Goal: Task Accomplishment & Management: Manage account settings

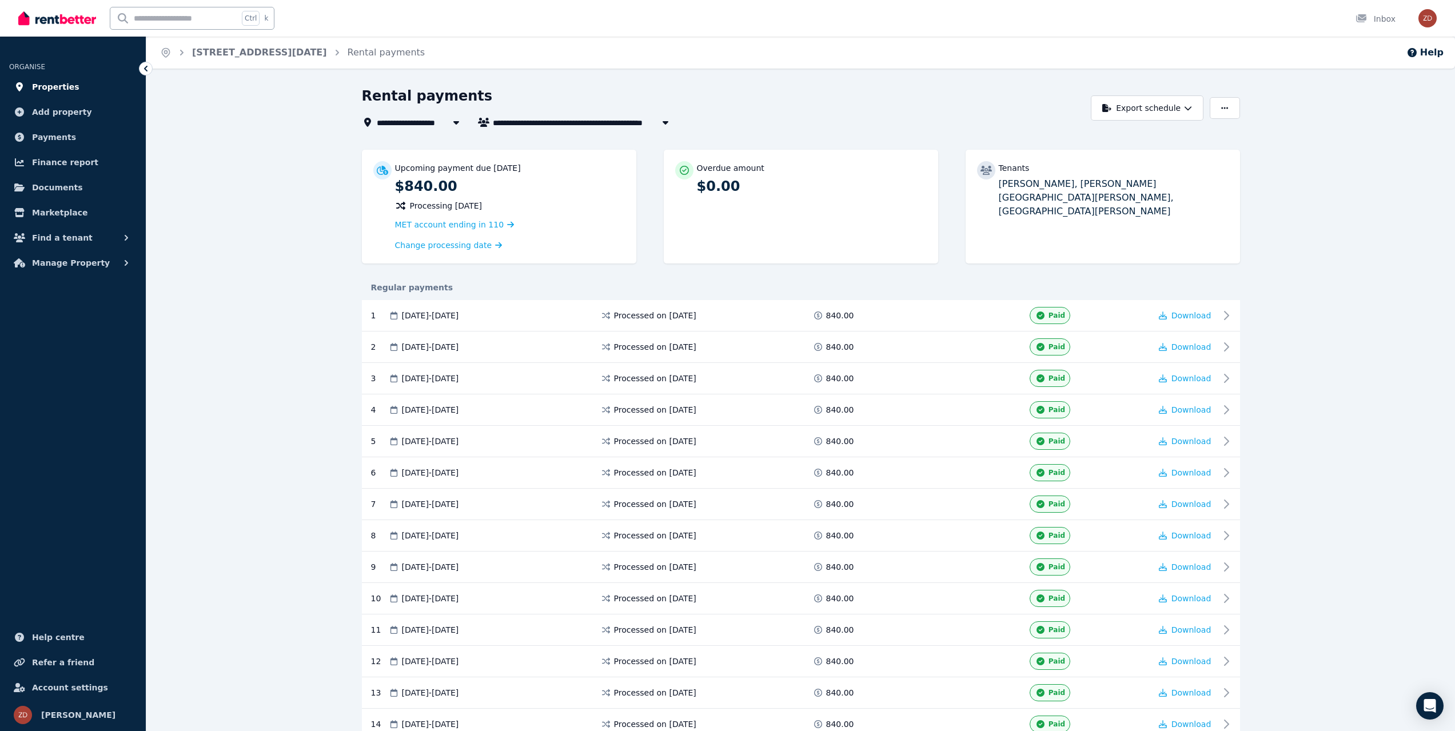
click at [75, 91] on link "Properties" at bounding box center [72, 86] width 127 height 23
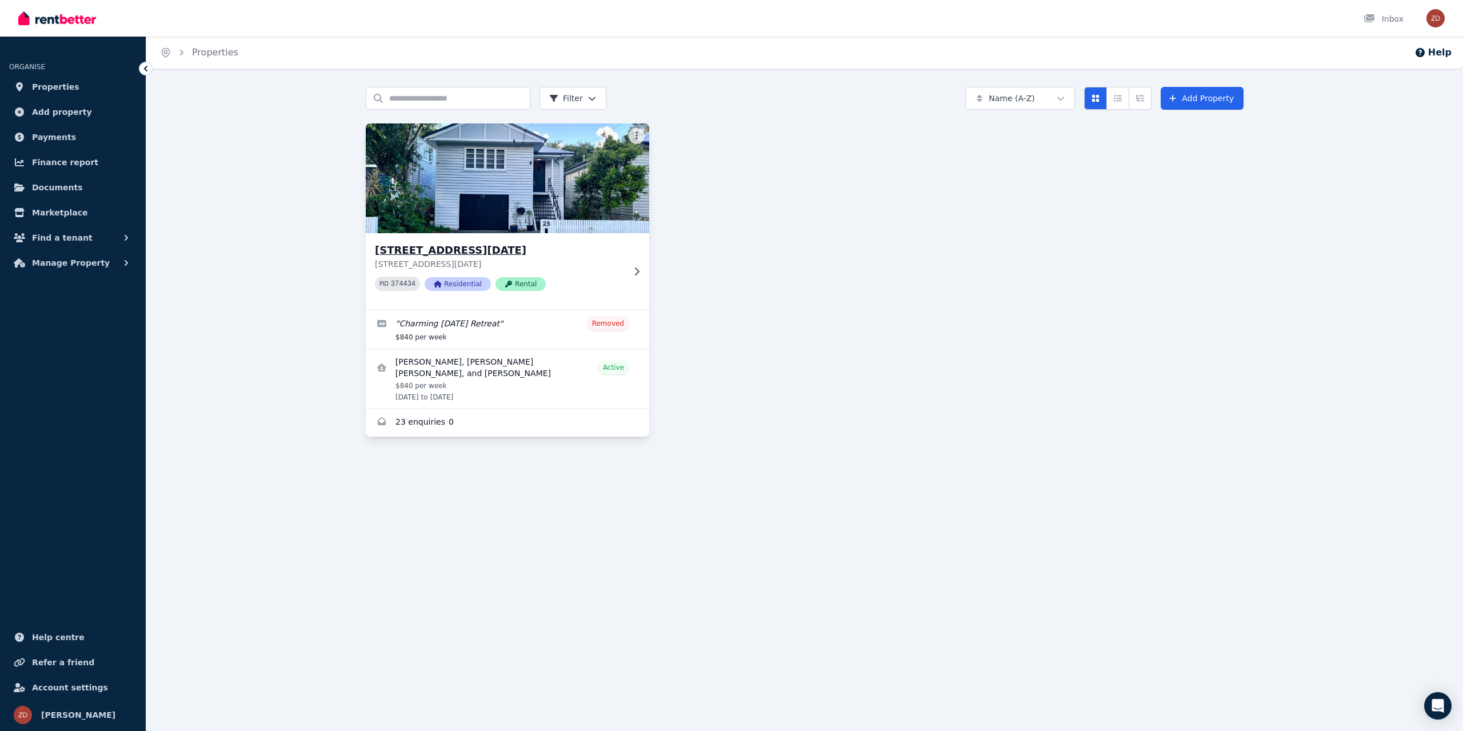
click at [509, 181] on img at bounding box center [508, 178] width 298 height 115
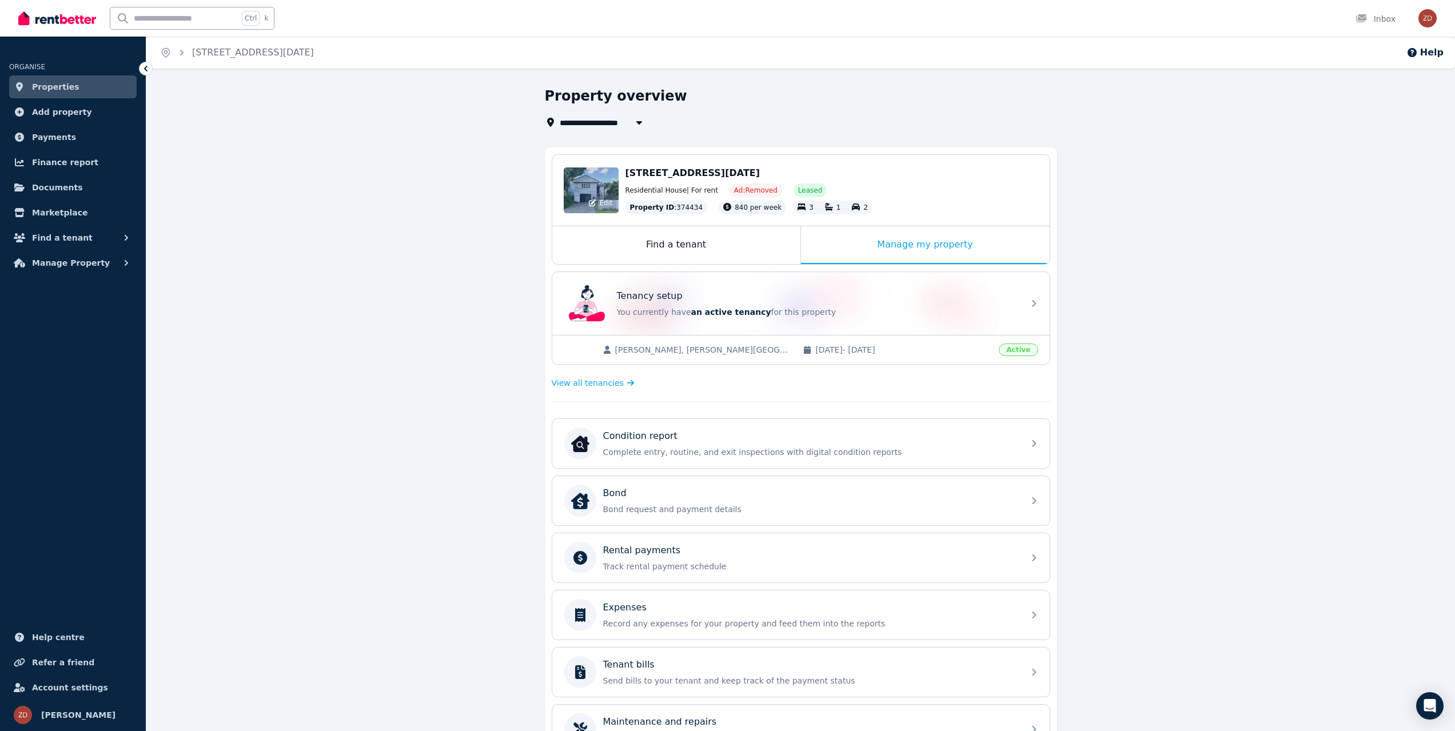
click at [580, 186] on div "Edit" at bounding box center [591, 190] width 55 height 46
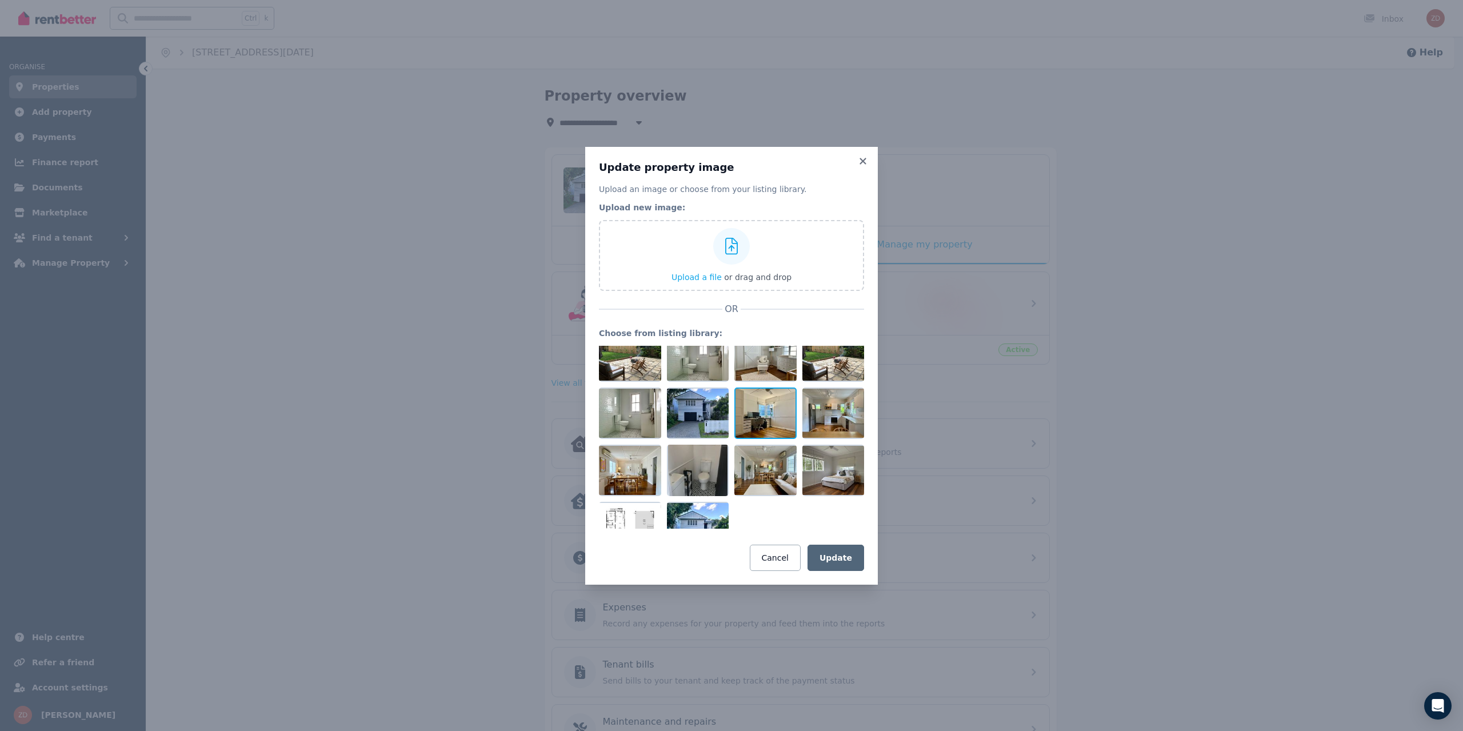
scroll to position [154, 0]
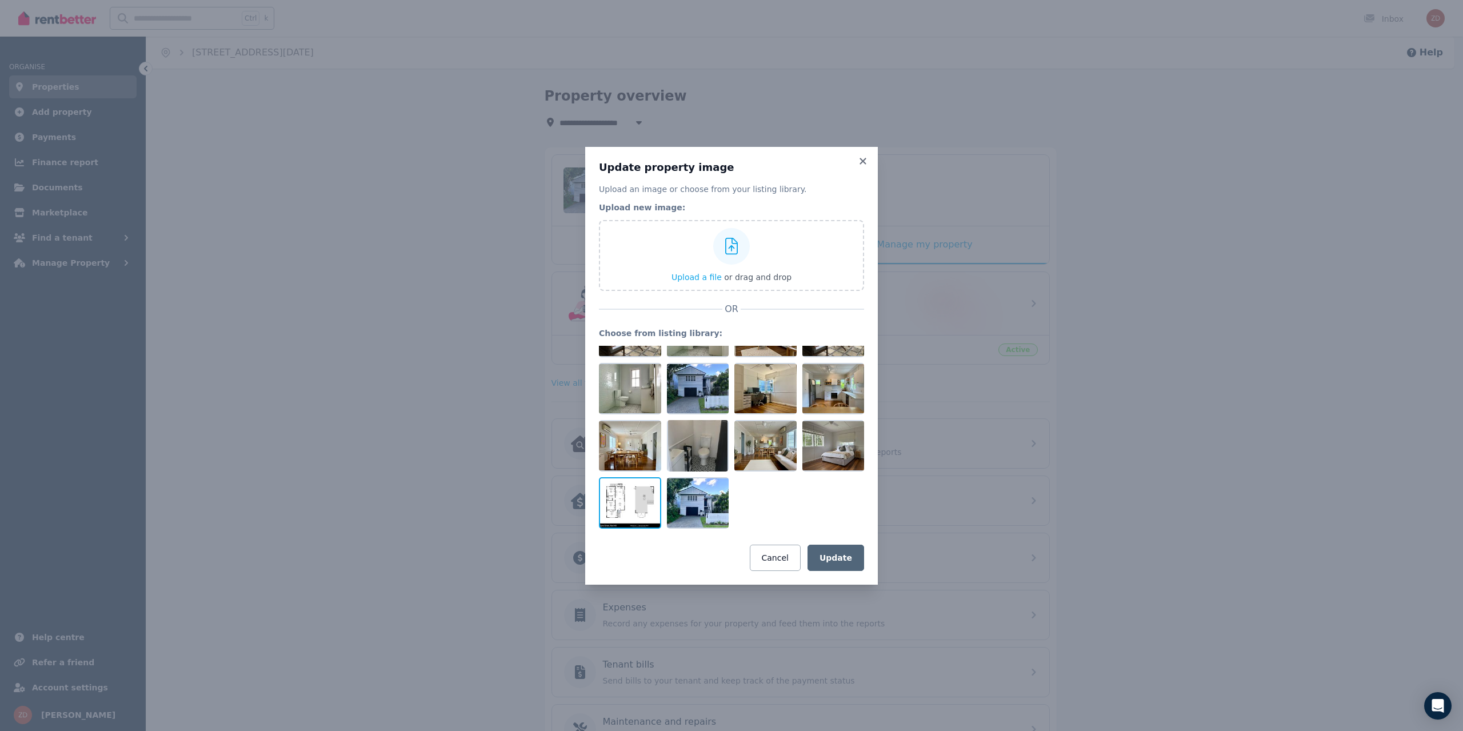
click at [639, 493] on div at bounding box center [630, 502] width 62 height 51
drag, startPoint x: 631, startPoint y: 500, endPoint x: 623, endPoint y: 501, distance: 8.1
click at [623, 501] on div at bounding box center [630, 502] width 62 height 51
click at [860, 162] on icon at bounding box center [862, 161] width 11 height 10
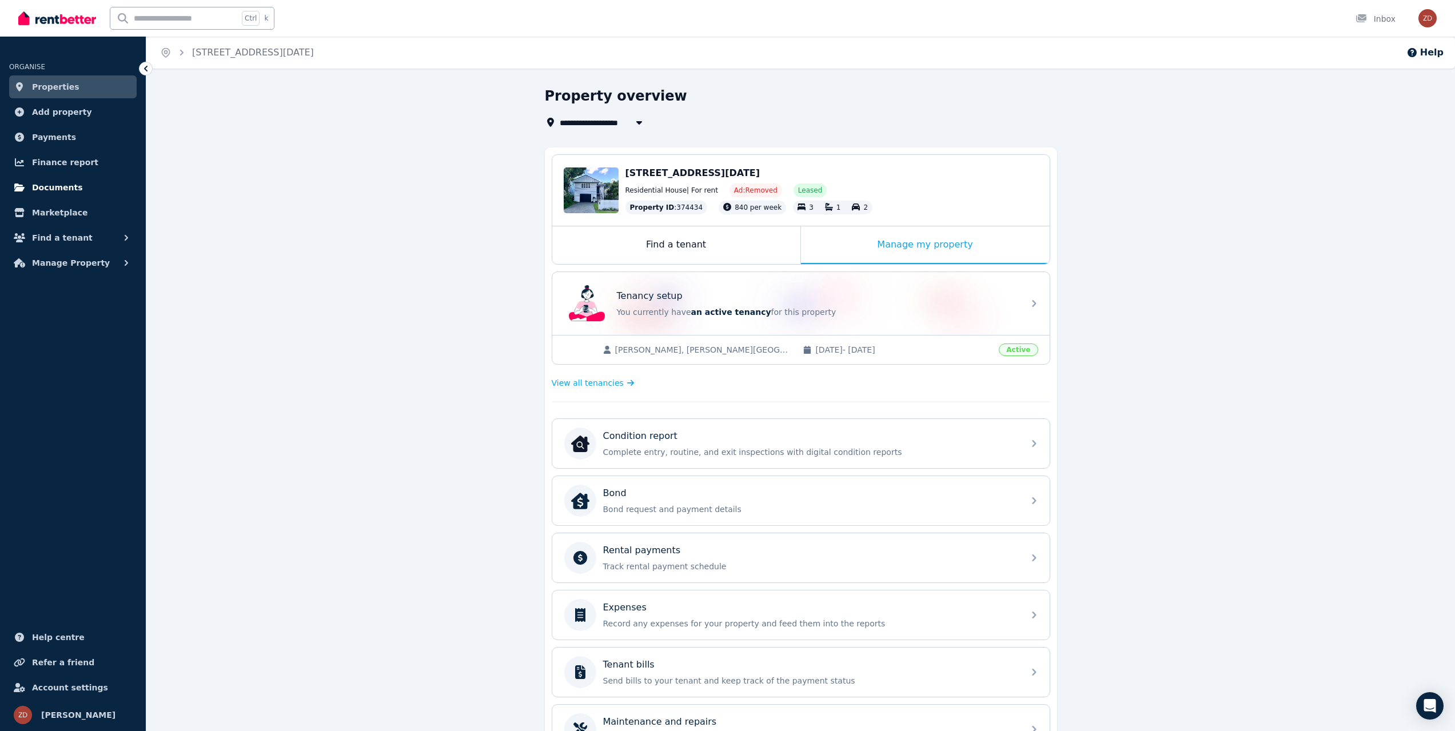
click at [52, 184] on span "Documents" at bounding box center [57, 188] width 51 height 14
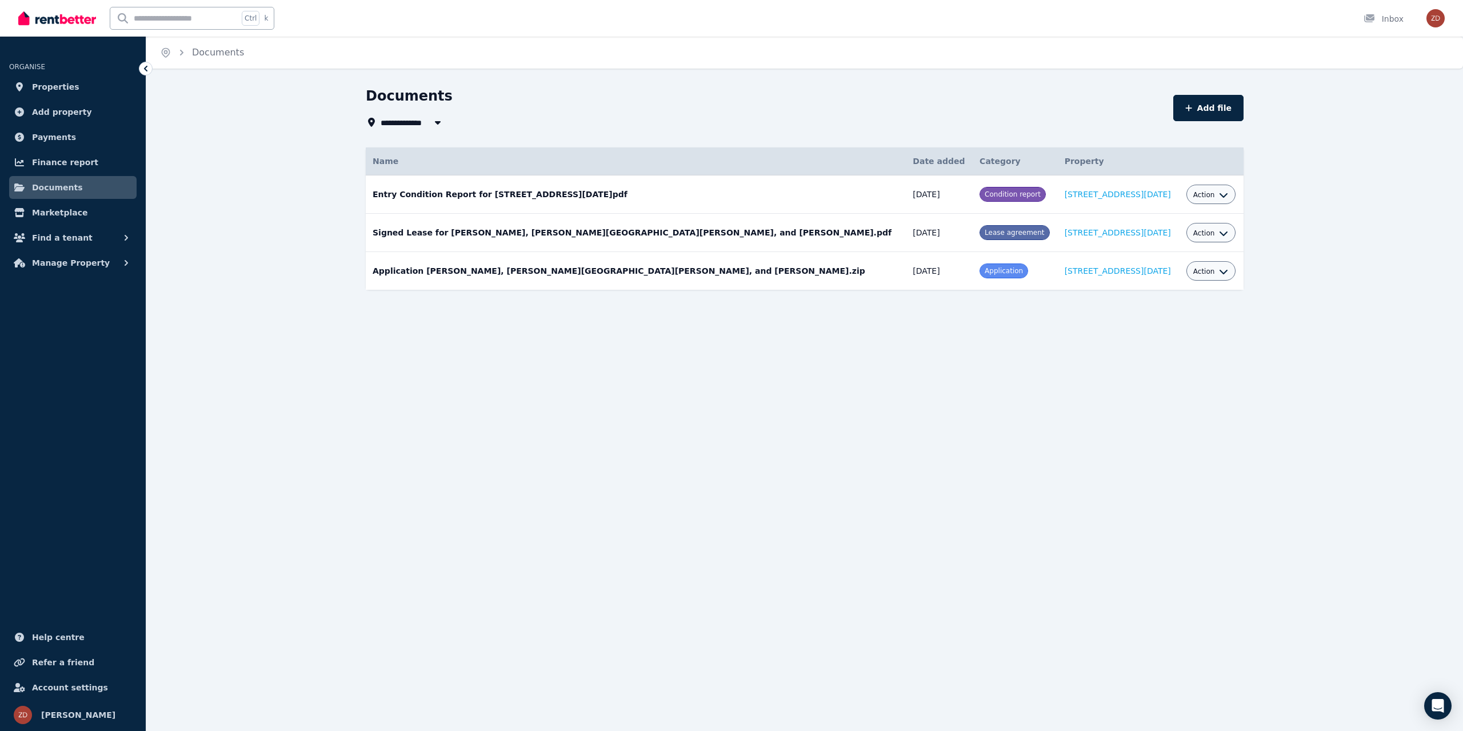
click at [1426, 20] on div "Open user menu" at bounding box center [1432, 18] width 25 height 37
click at [1431, 20] on img "button" at bounding box center [1436, 18] width 18 height 18
click at [1226, 43] on div "Home Documents" at bounding box center [804, 53] width 1317 height 32
drag, startPoint x: 466, startPoint y: 421, endPoint x: 470, endPoint y: 412, distance: 9.5
click at [466, 421] on div "**********" at bounding box center [731, 365] width 1463 height 731
